Goal: Transaction & Acquisition: Purchase product/service

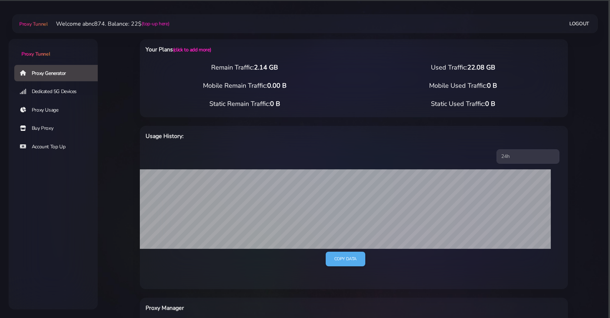
select select "FR"
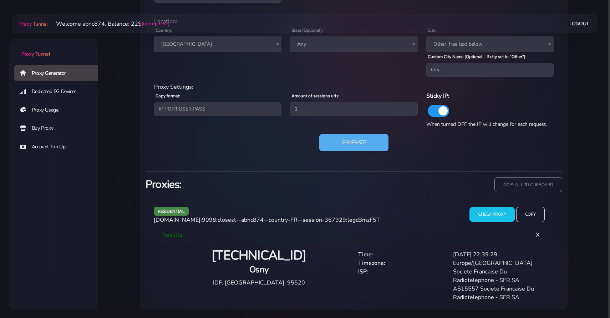
click at [62, 74] on link "Proxy Generator" at bounding box center [58, 73] width 89 height 16
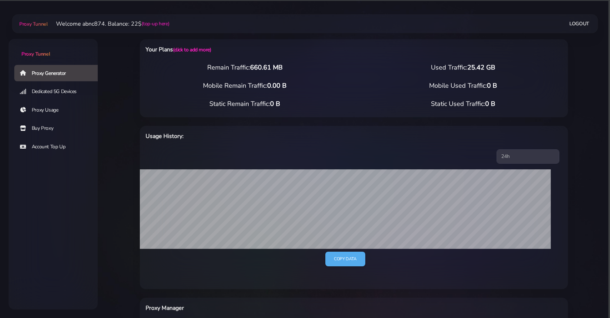
click at [52, 124] on link "Buy Proxy" at bounding box center [58, 128] width 89 height 16
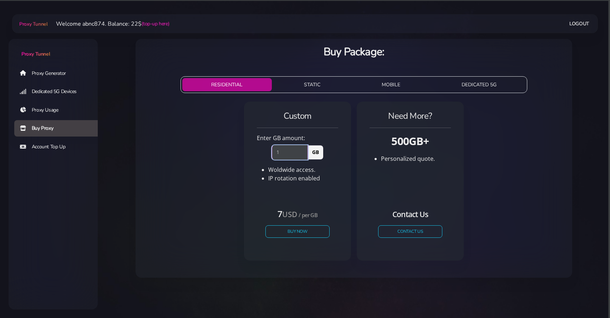
type input "1"
click at [303, 150] on input "1" at bounding box center [290, 152] width 36 height 14
click at [292, 235] on button "Buy Now" at bounding box center [298, 232] width 66 height 12
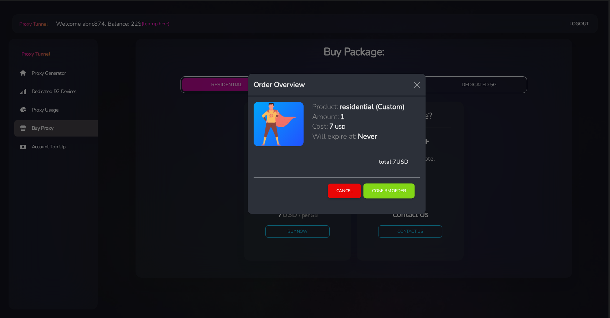
click at [388, 188] on button "Confirm Order" at bounding box center [389, 191] width 51 height 15
